Goal: Task Accomplishment & Management: Complete application form

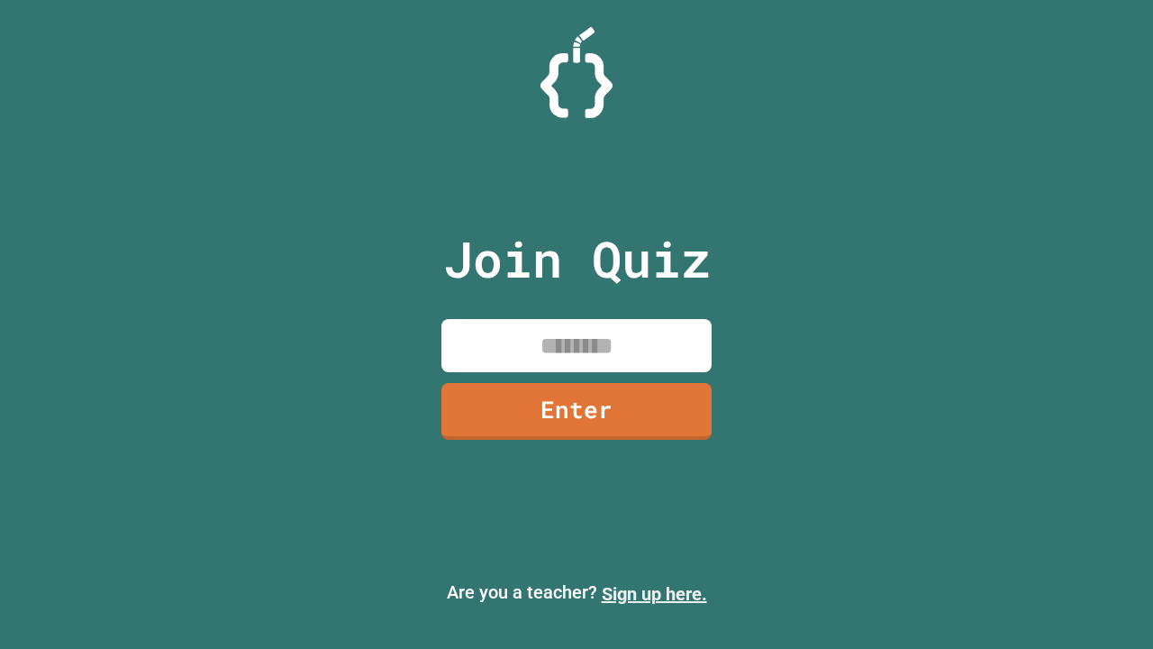
click at [654, 594] on link "Sign up here." at bounding box center [654, 594] width 105 height 22
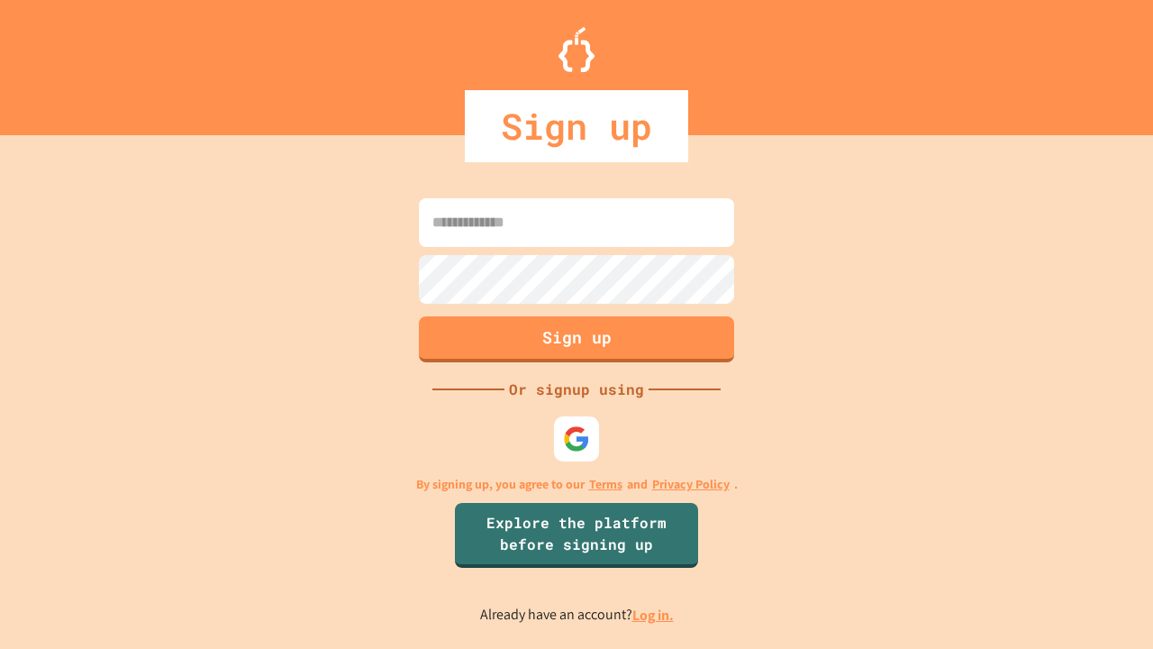
click at [654, 615] on link "Log in." at bounding box center [653, 615] width 41 height 19
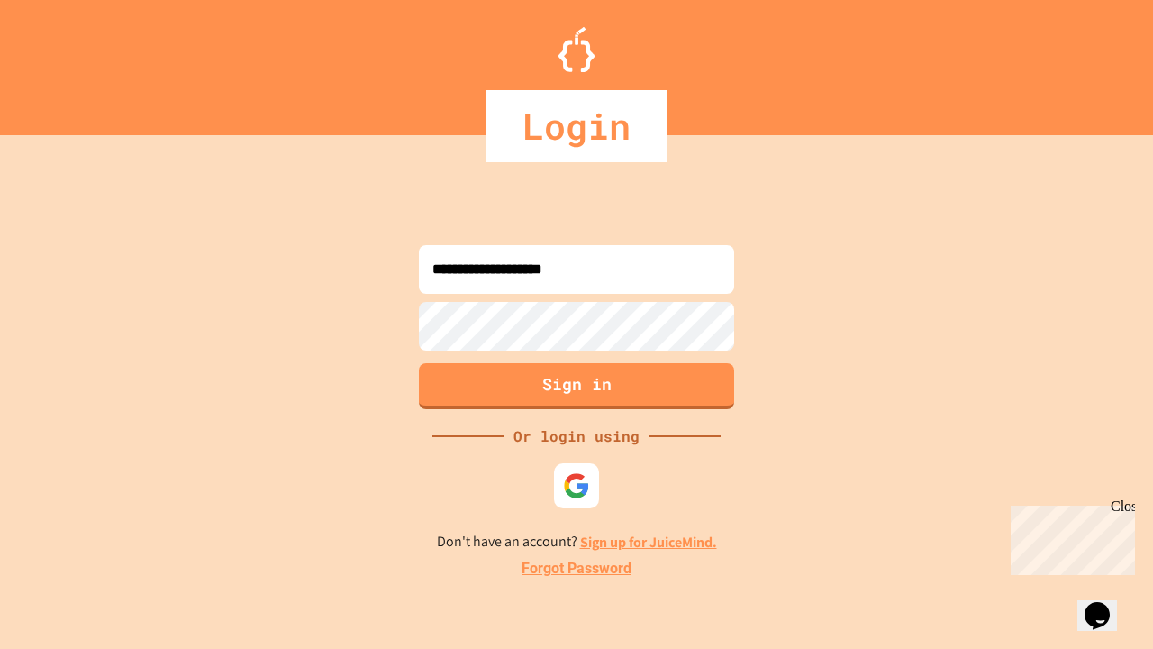
type input "**********"
